Goal: Check status: Check status

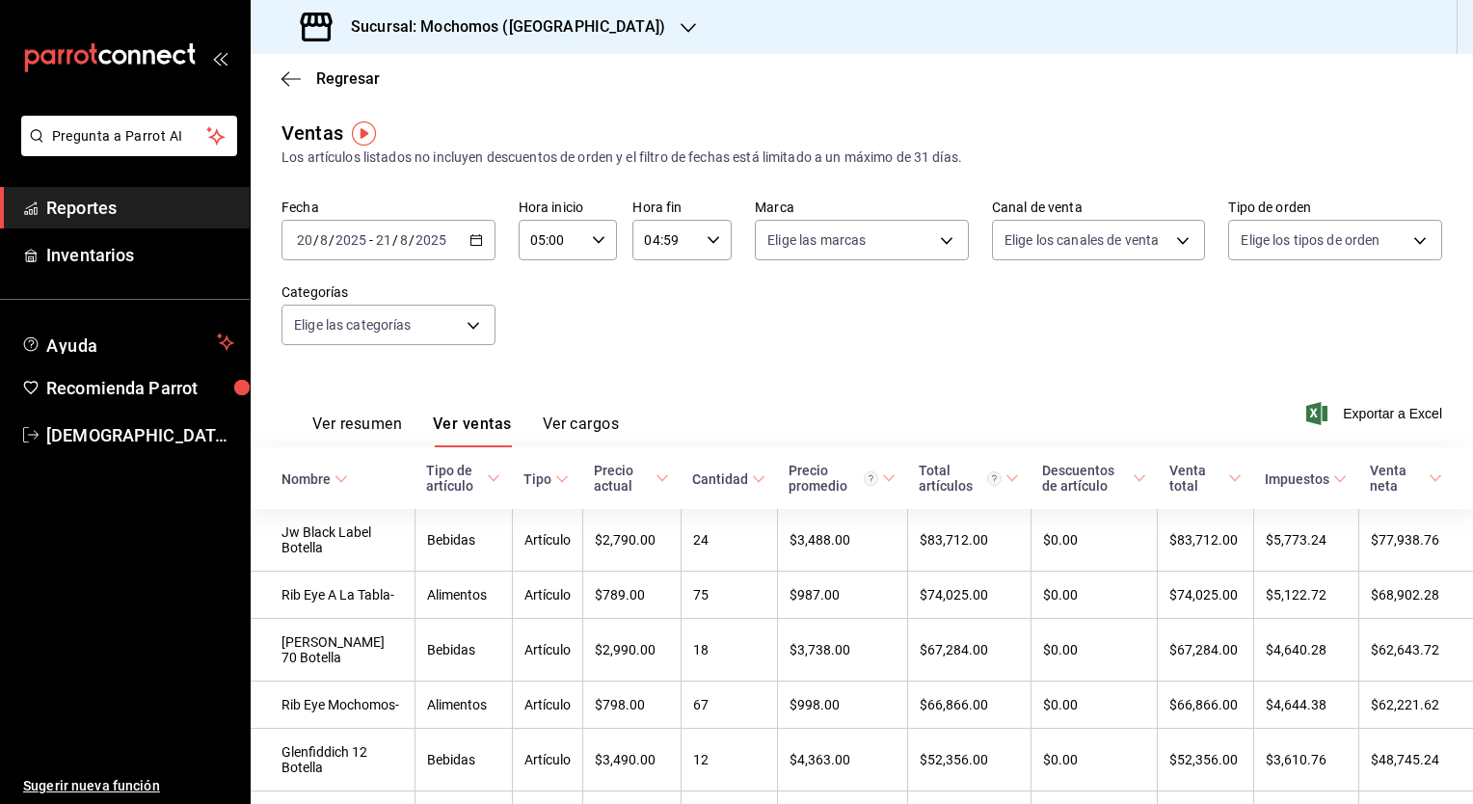
click at [459, 236] on div "[DATE] [DATE] - [DATE] [DATE]" at bounding box center [388, 240] width 214 height 40
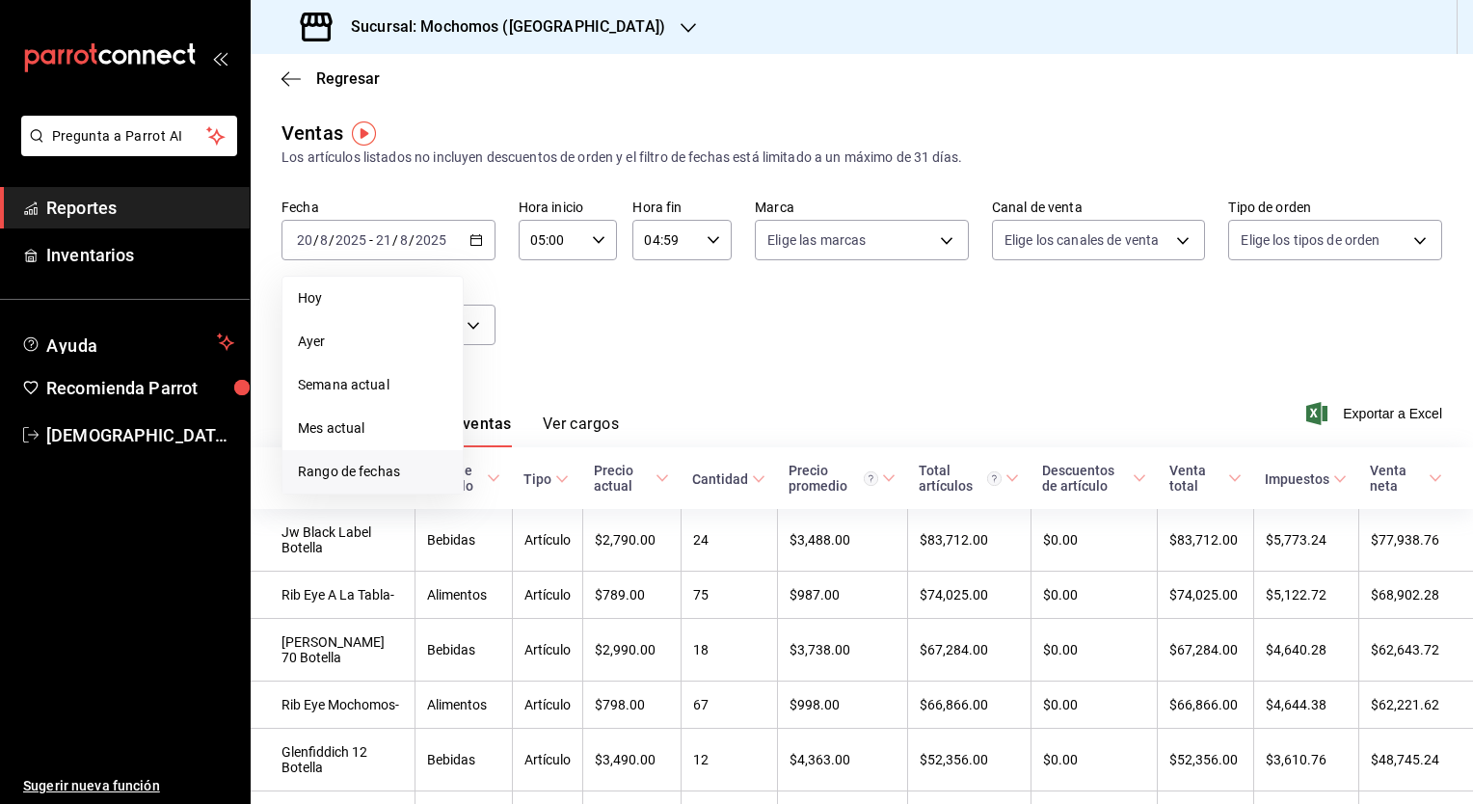
click at [345, 458] on li "Rango de fechas" at bounding box center [372, 471] width 180 height 43
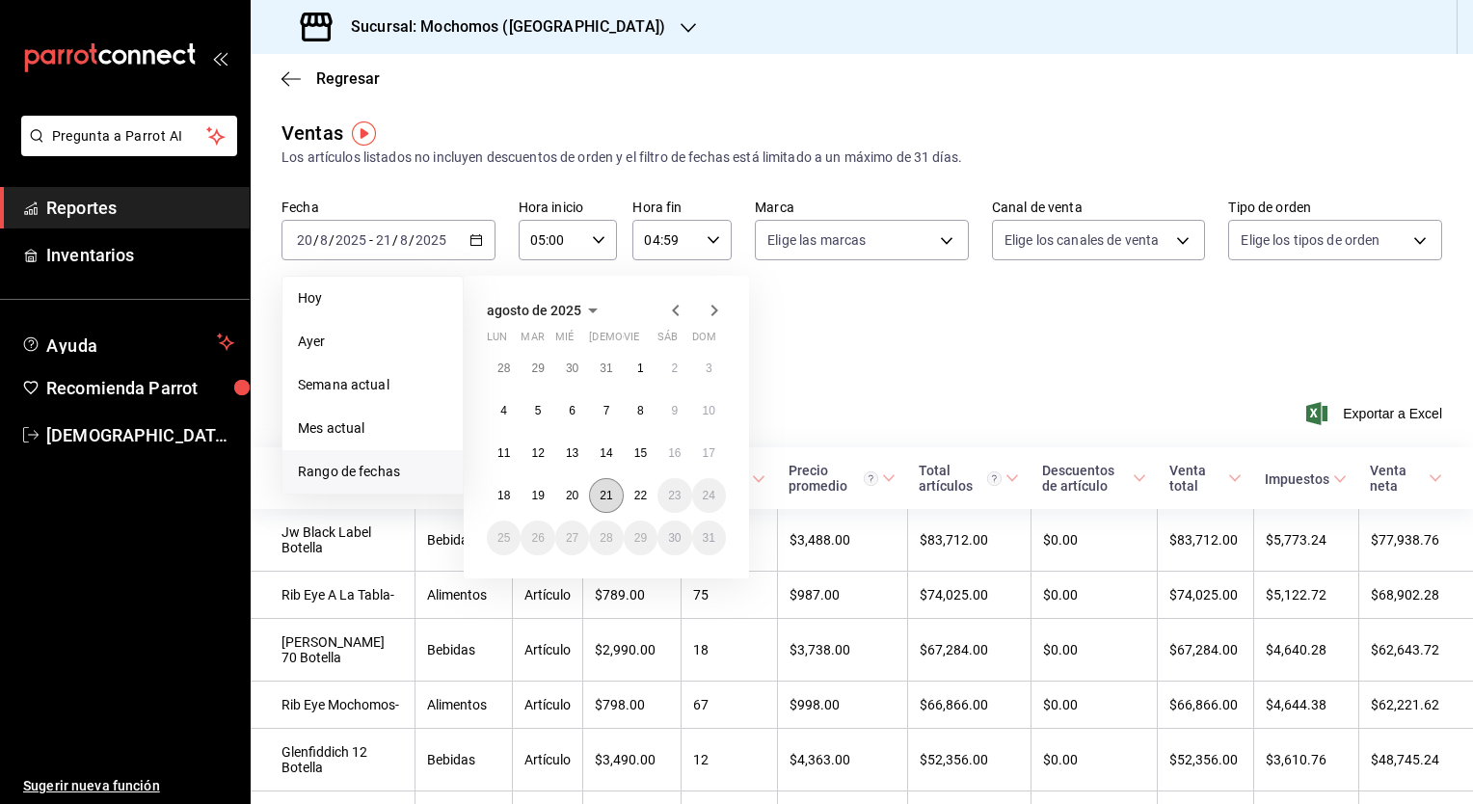
click at [598, 496] on button "21" at bounding box center [606, 495] width 34 height 35
click at [629, 496] on button "22" at bounding box center [641, 495] width 34 height 35
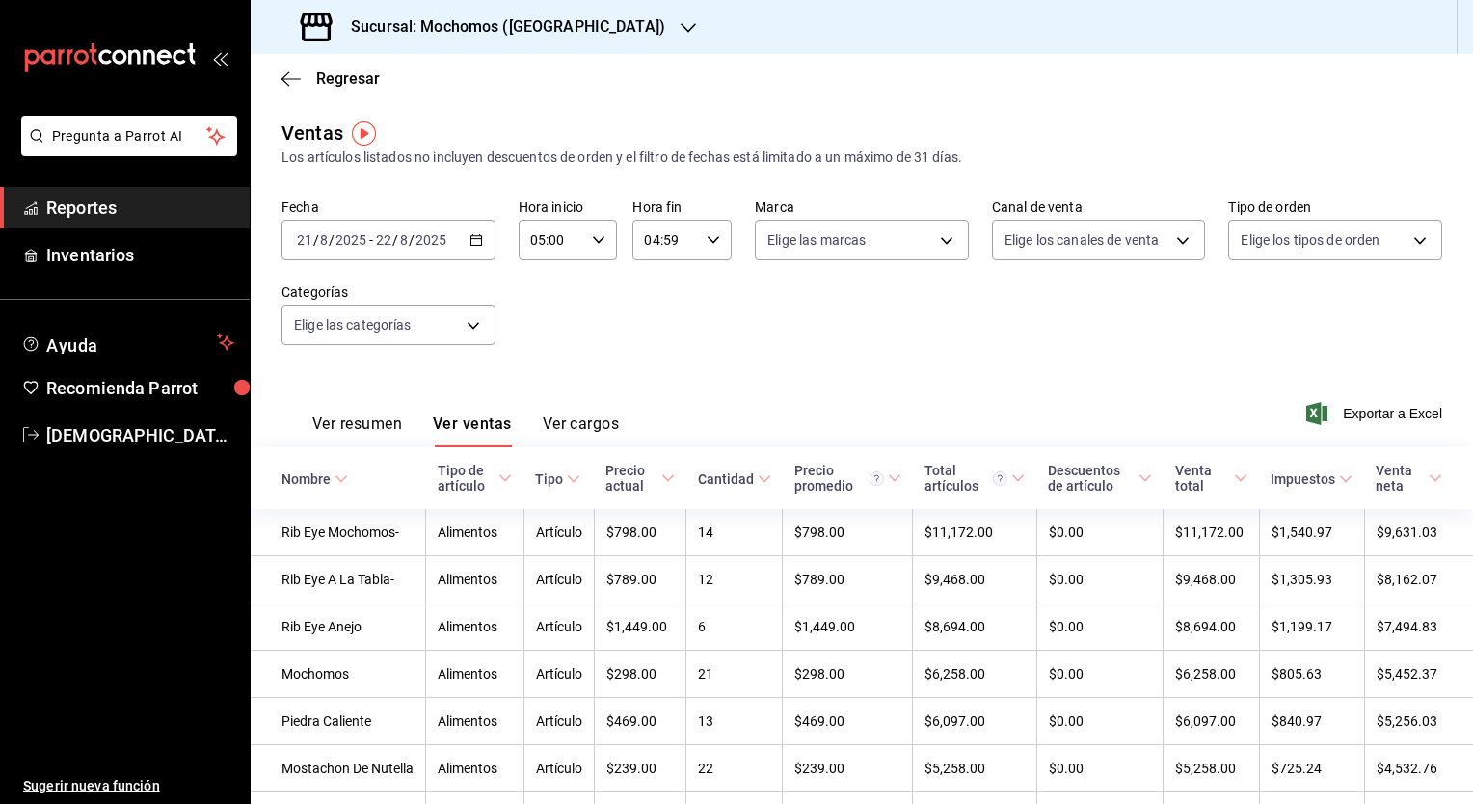
click at [364, 436] on button "Ver resumen" at bounding box center [357, 431] width 90 height 33
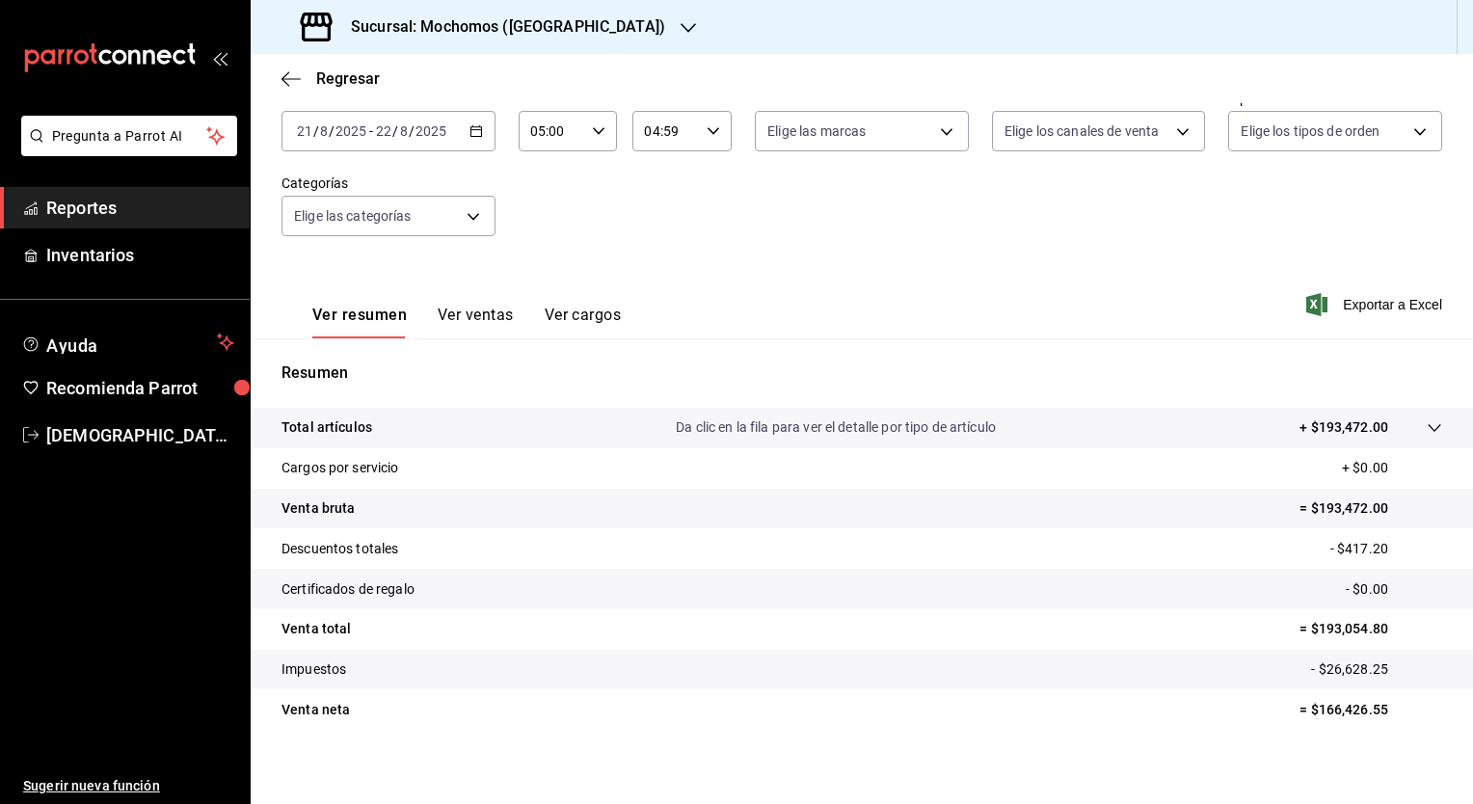
scroll to position [118, 0]
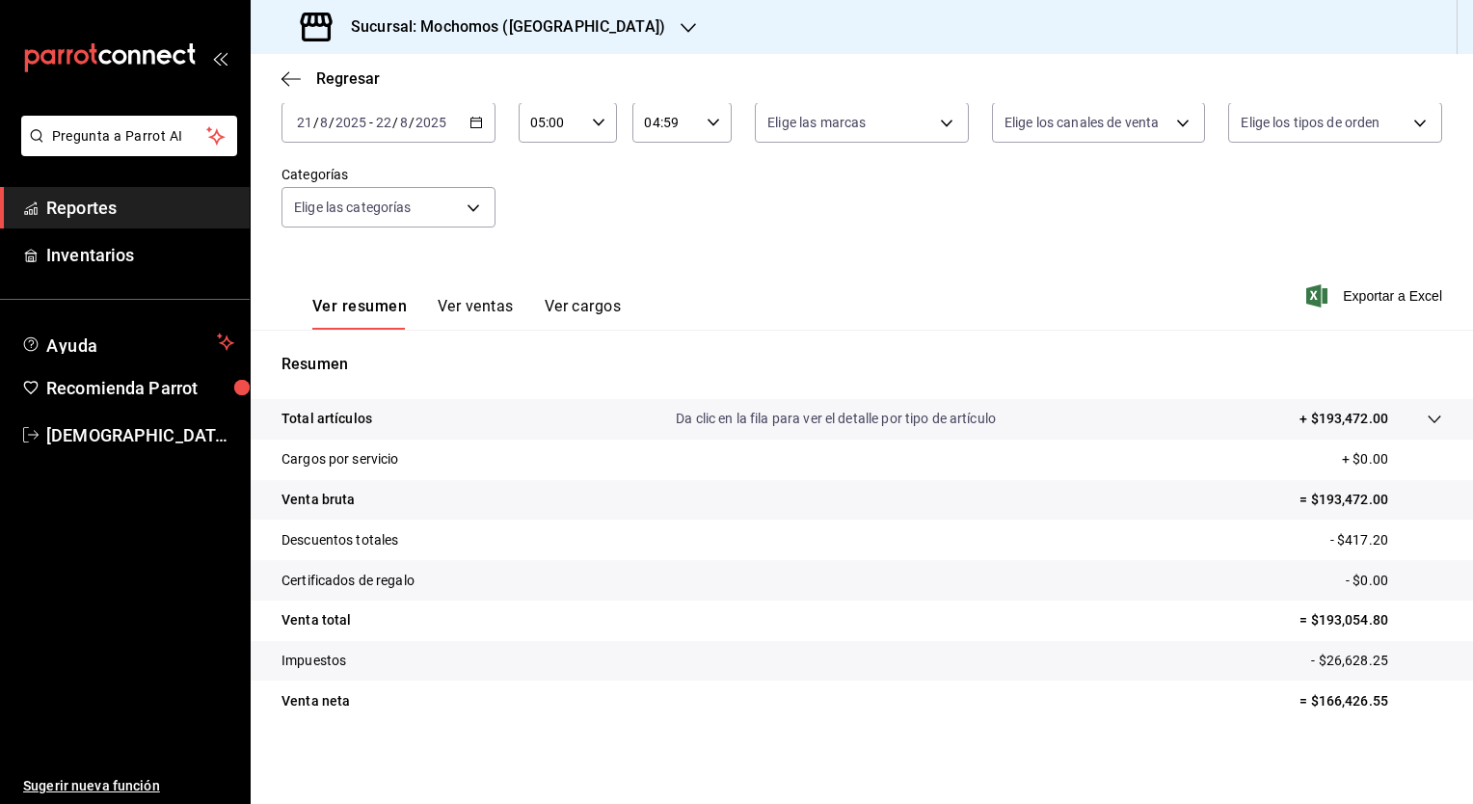
click at [466, 34] on h3 "Sucursal: Mochomos ([GEOGRAPHIC_DATA])" at bounding box center [500, 26] width 330 height 23
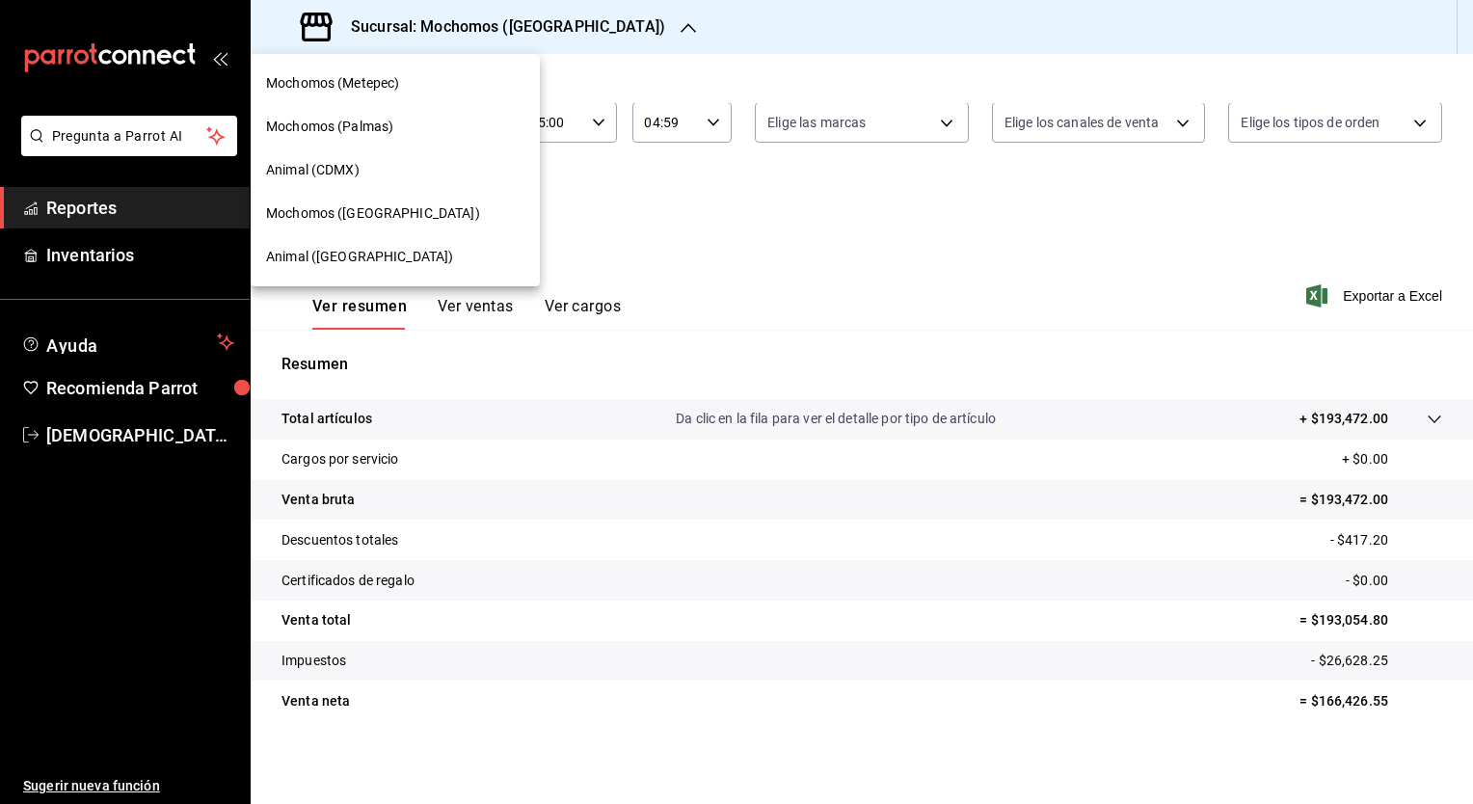
click at [330, 247] on span "Animal ([GEOGRAPHIC_DATA])" at bounding box center [359, 257] width 187 height 20
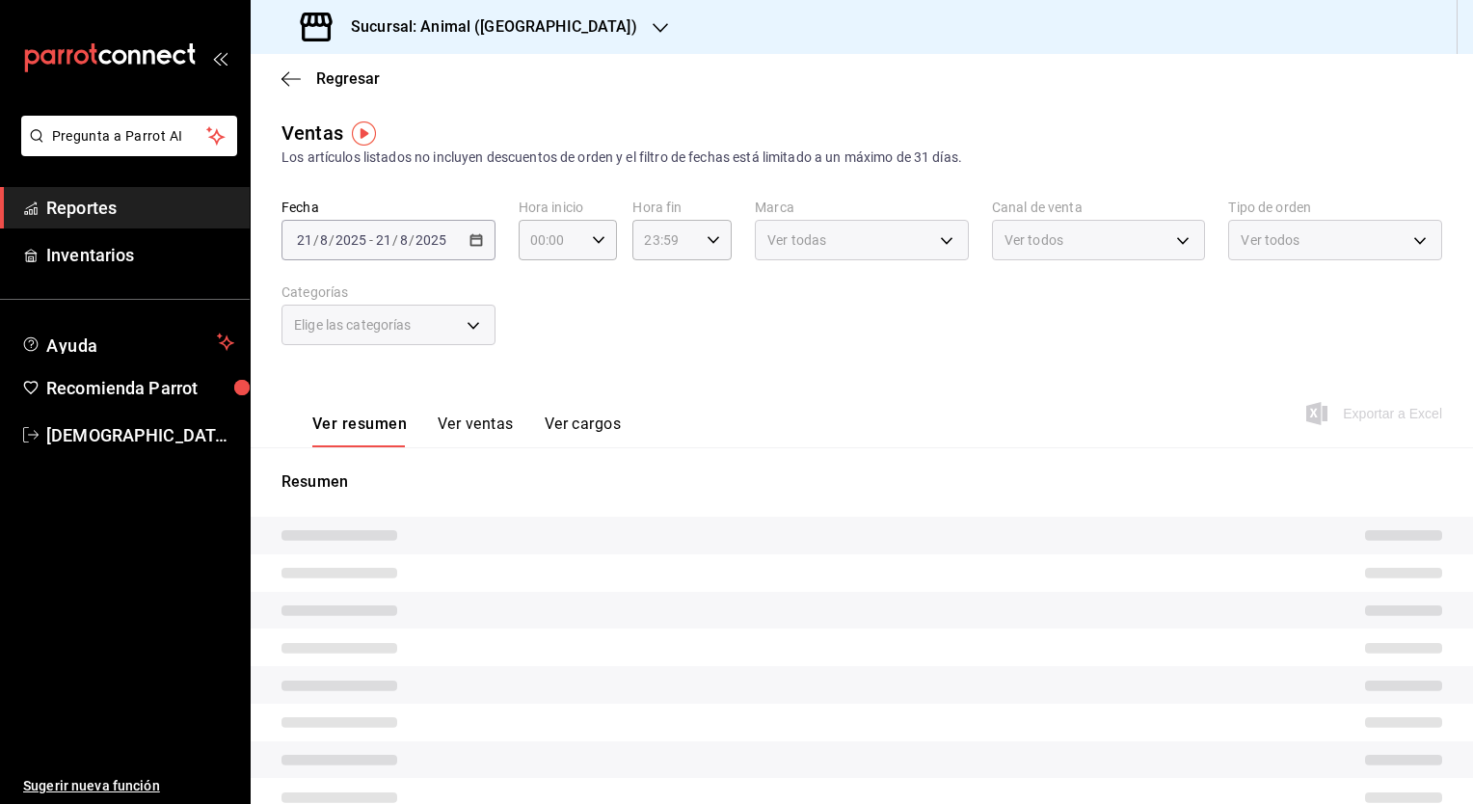
type input "05:00"
type input "04:59"
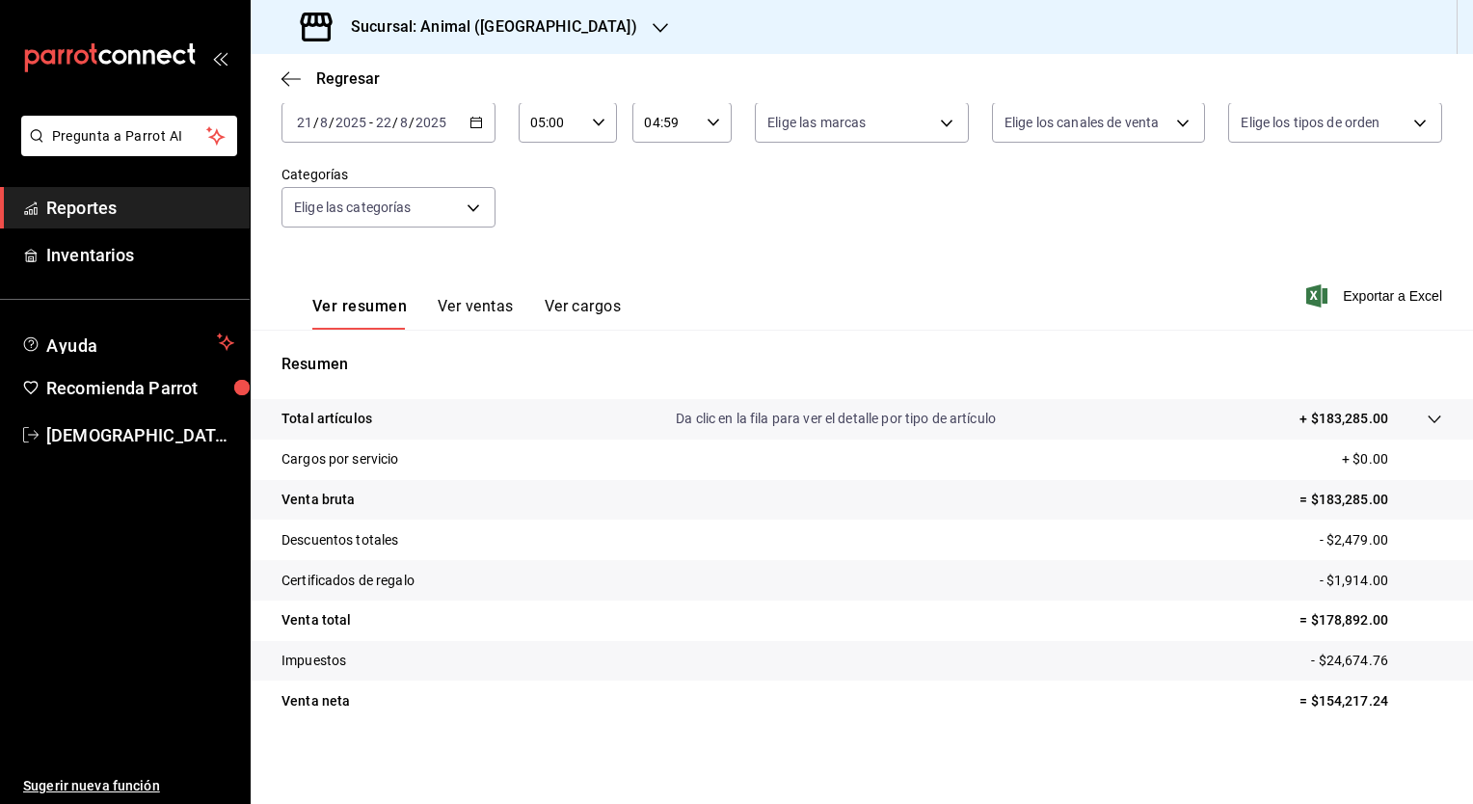
scroll to position [120, 0]
